Goal: Information Seeking & Learning: Learn about a topic

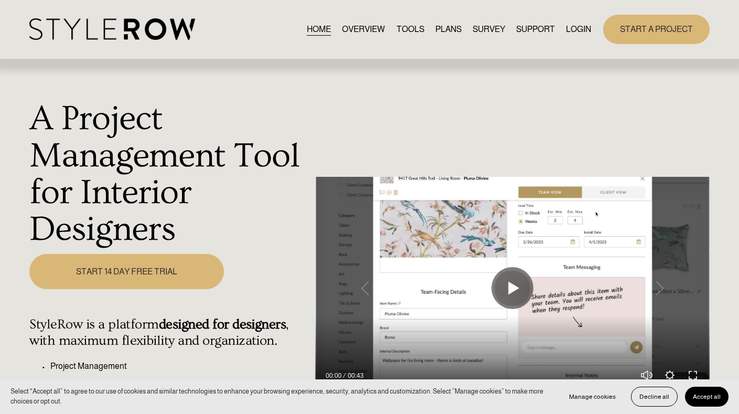
click at [580, 32] on link "LOGIN" at bounding box center [578, 29] width 25 height 14
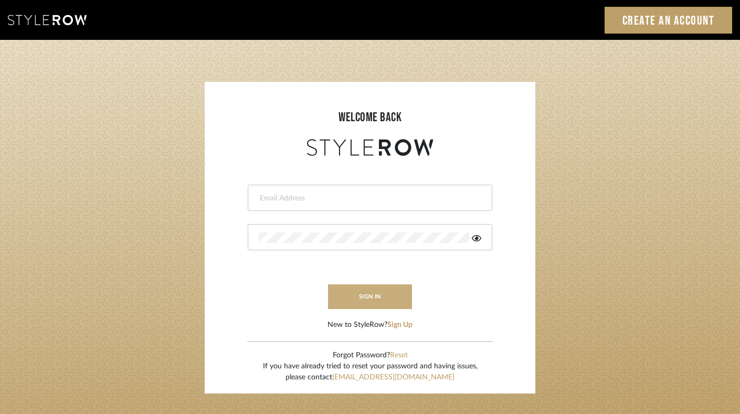
type input "felicia@onyxandoakinteriors.com"
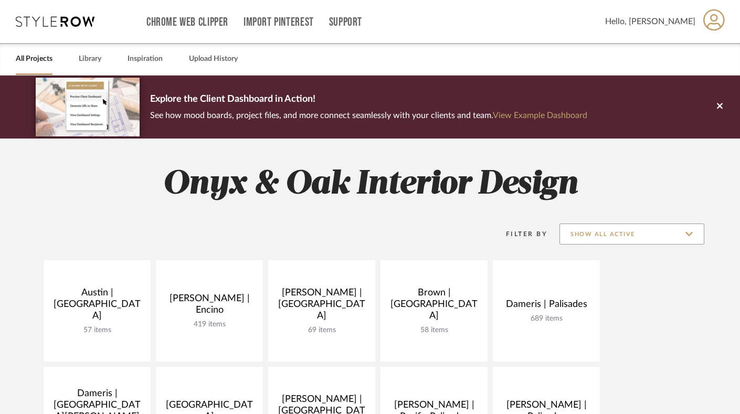
click at [628, 234] on input "Show All Active" at bounding box center [631, 234] width 145 height 21
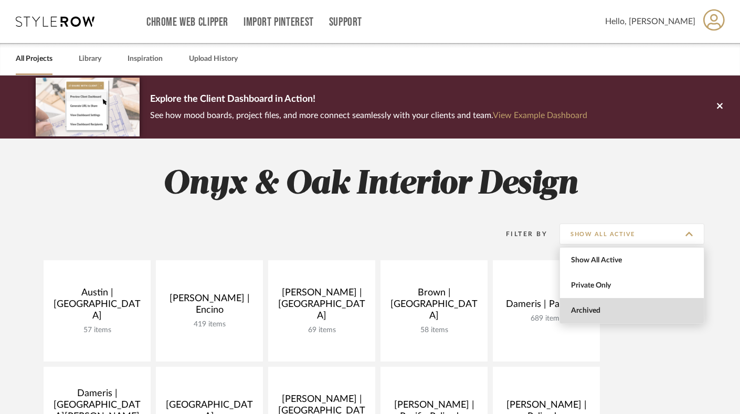
click at [610, 308] on span "Archived" at bounding box center [633, 310] width 124 height 9
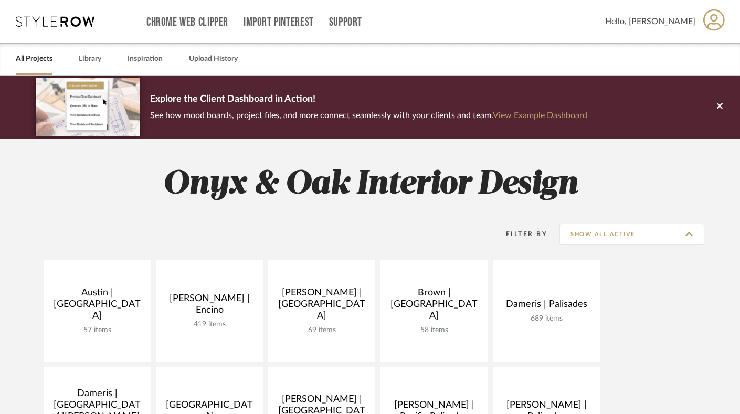
type input "Archived"
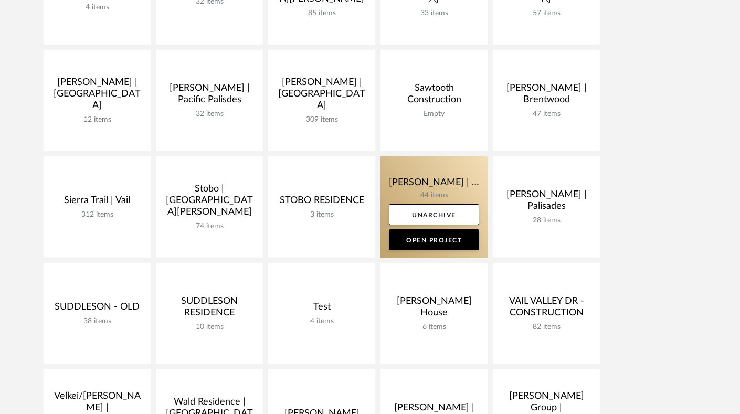
scroll to position [1383, 0]
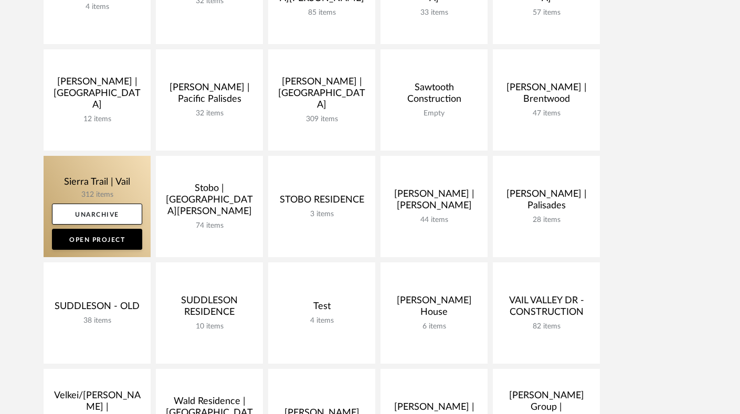
click at [70, 188] on link at bounding box center [97, 206] width 107 height 101
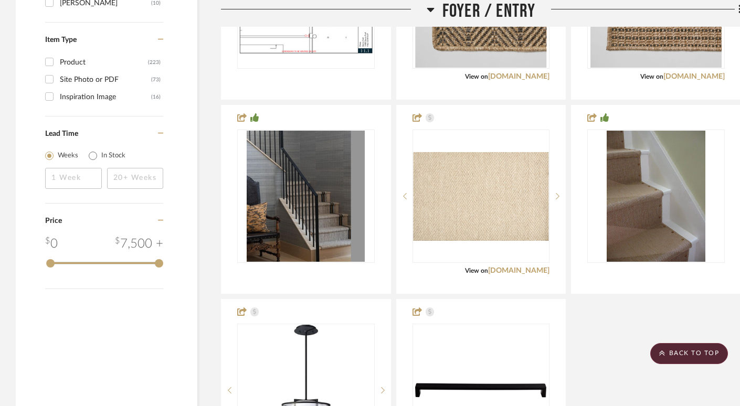
scroll to position [1782, 0]
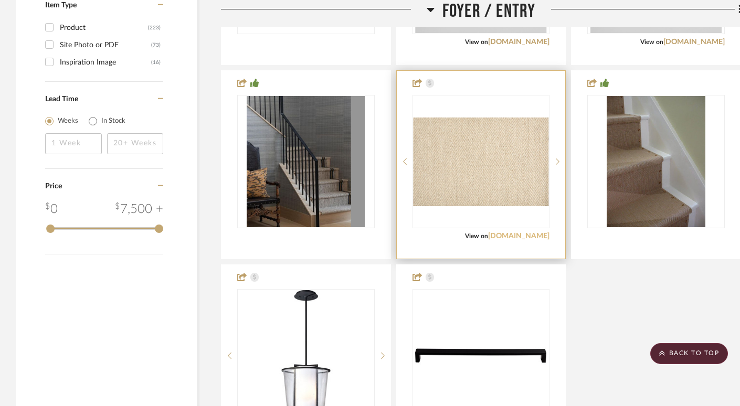
click at [532, 237] on link "[DOMAIN_NAME]" at bounding box center [518, 235] width 61 height 7
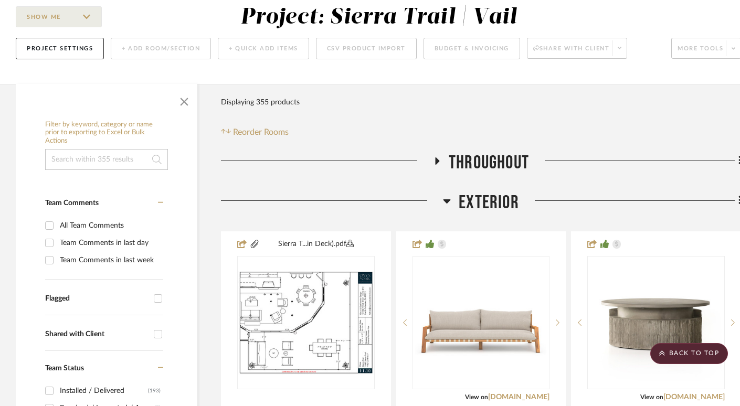
scroll to position [0, 0]
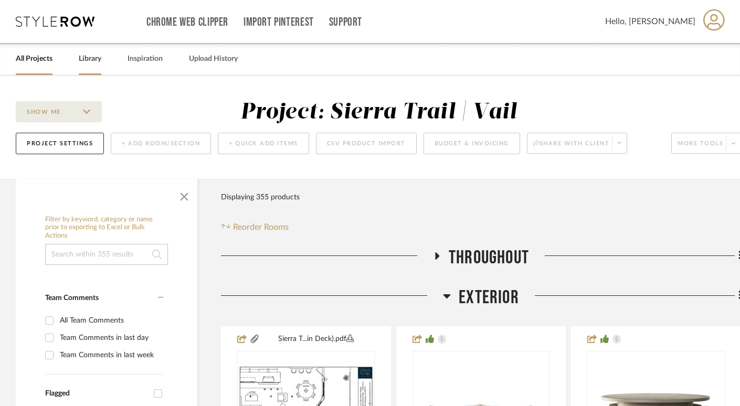
click at [90, 59] on link "Library" at bounding box center [90, 59] width 23 height 14
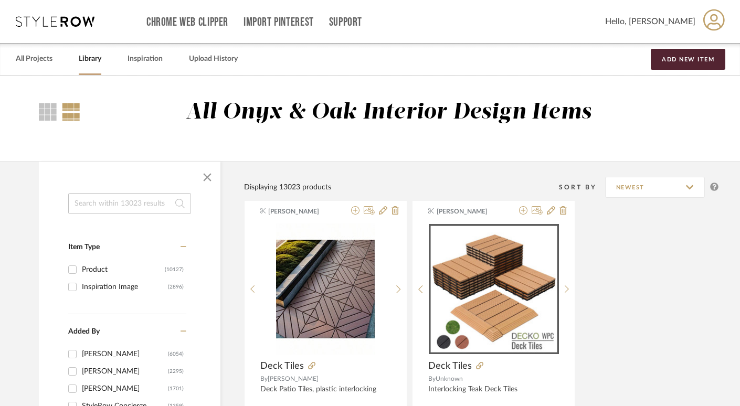
click at [117, 205] on input at bounding box center [129, 203] width 123 height 21
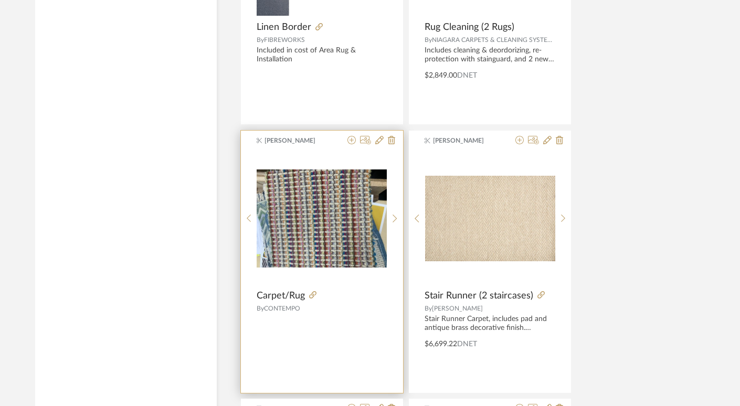
scroll to position [1982, 4]
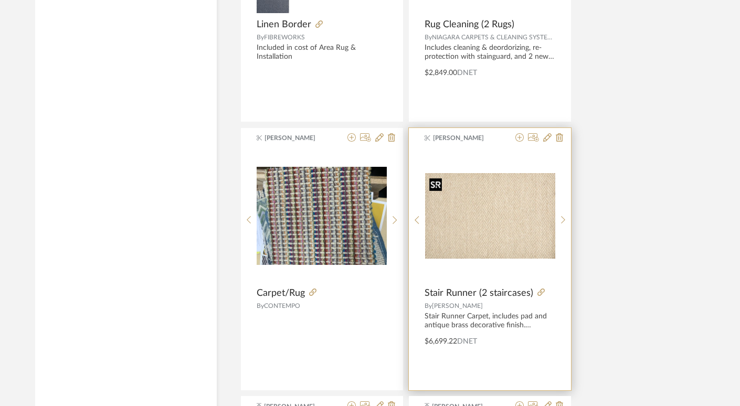
type input "carpet"
click at [502, 209] on img "0" at bounding box center [490, 216] width 130 height 86
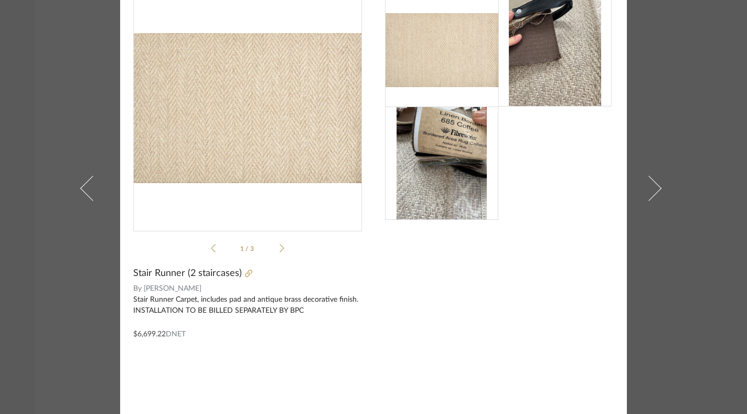
scroll to position [0, 0]
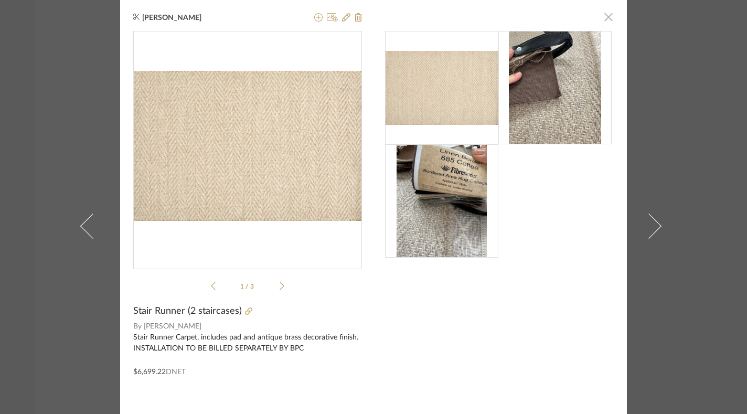
click at [605, 20] on span "button" at bounding box center [608, 16] width 21 height 21
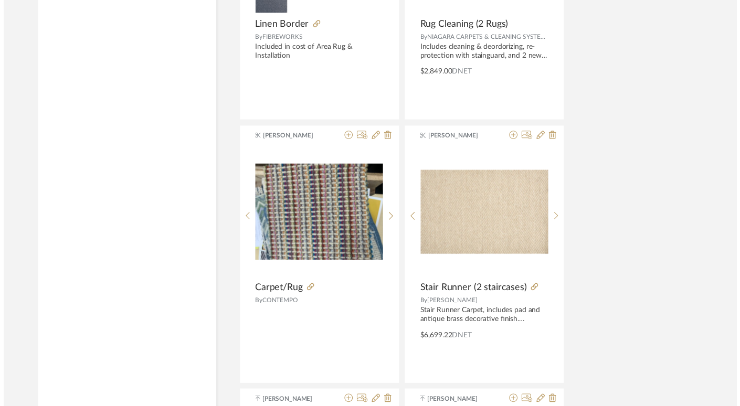
scroll to position [1982, 4]
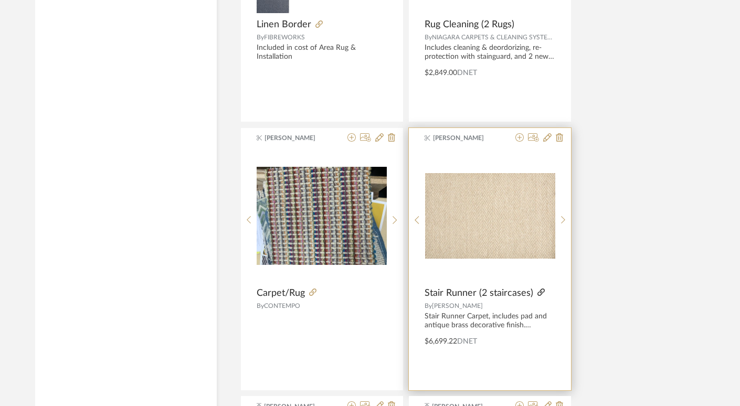
click at [538, 293] on icon at bounding box center [540, 292] width 7 height 7
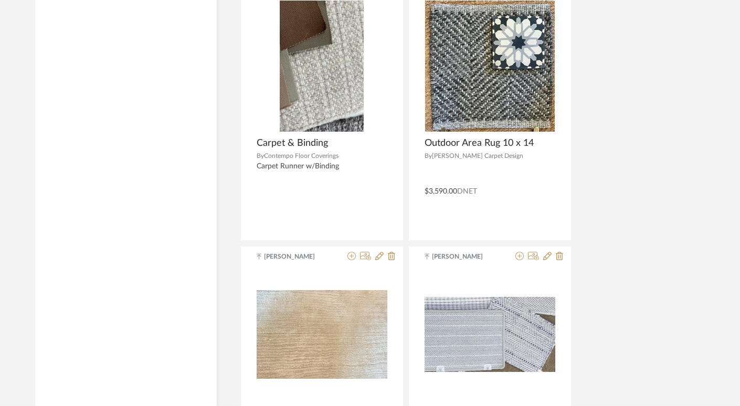
scroll to position [2405, 4]
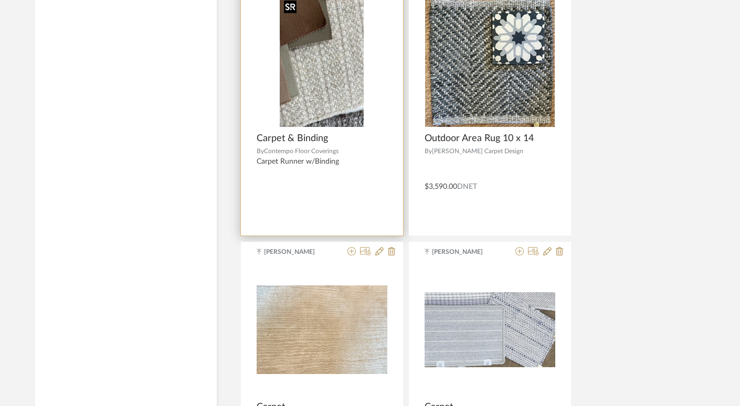
click at [342, 87] on img "0" at bounding box center [322, 61] width 84 height 131
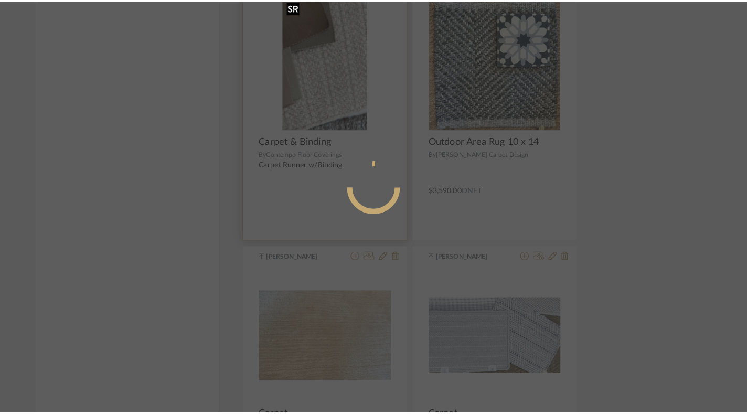
scroll to position [0, 0]
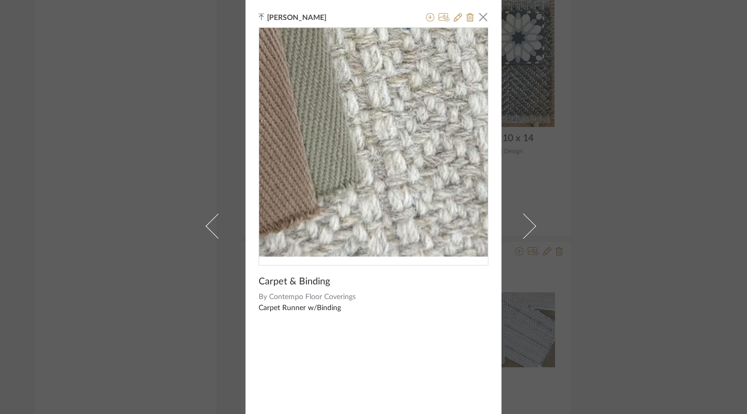
click at [335, 187] on img "0" at bounding box center [373, 142] width 146 height 229
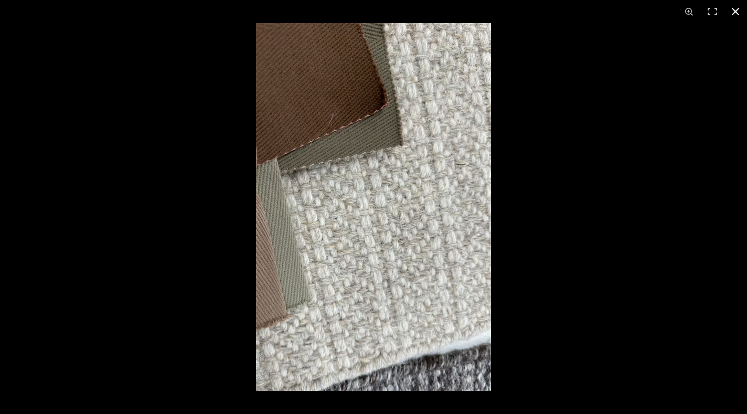
click at [736, 11] on button at bounding box center [735, 11] width 23 height 23
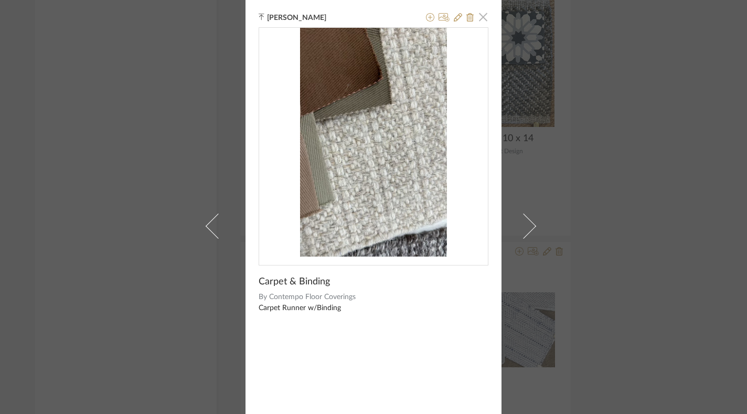
click at [482, 16] on span "button" at bounding box center [483, 16] width 21 height 21
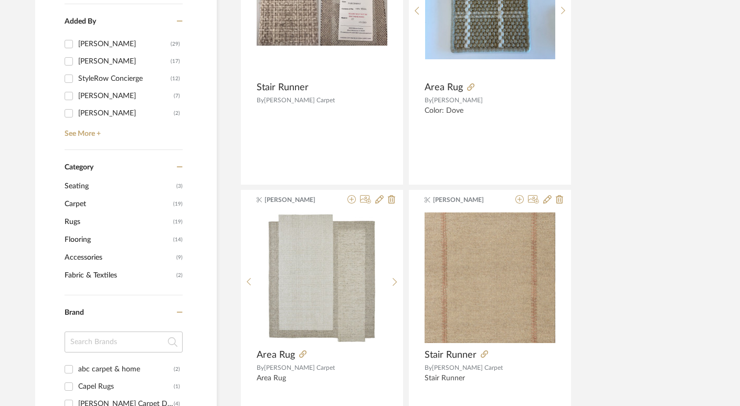
scroll to position [0, 4]
